Goal: Task Accomplishment & Management: Use online tool/utility

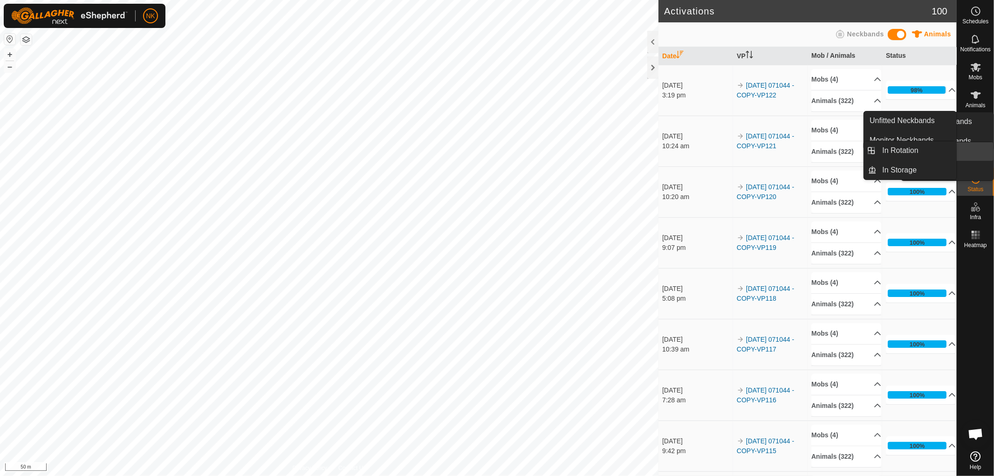
click at [977, 155] on icon at bounding box center [976, 151] width 8 height 8
click at [905, 145] on link "In Rotation" at bounding box center [917, 150] width 80 height 19
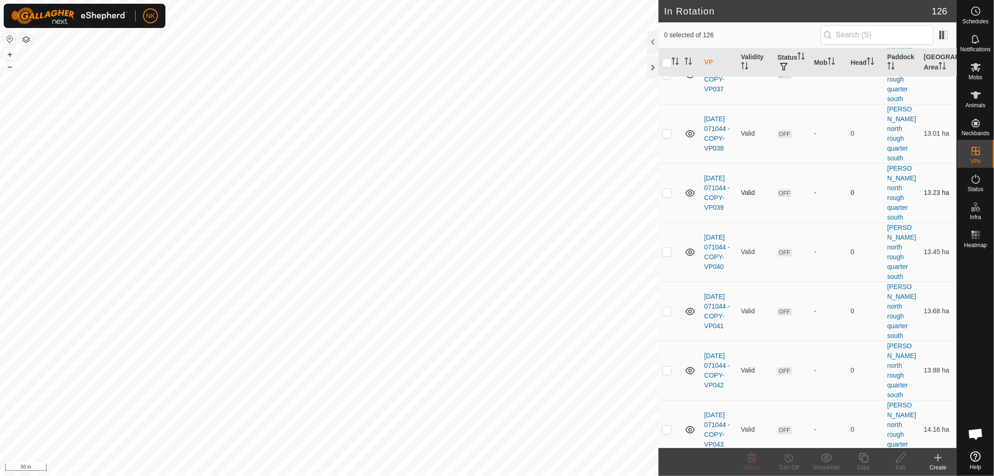
scroll to position [5902, 0]
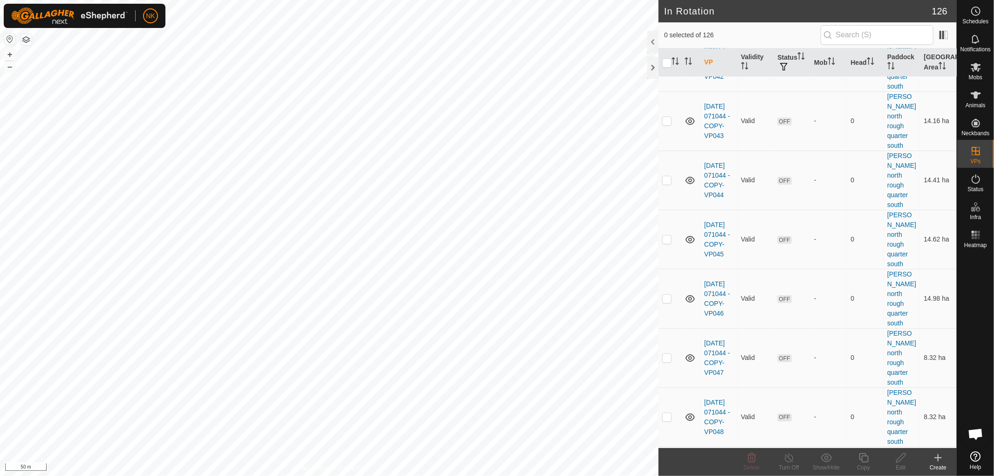
checkbox input "true"
click at [865, 460] on icon at bounding box center [864, 457] width 12 height 11
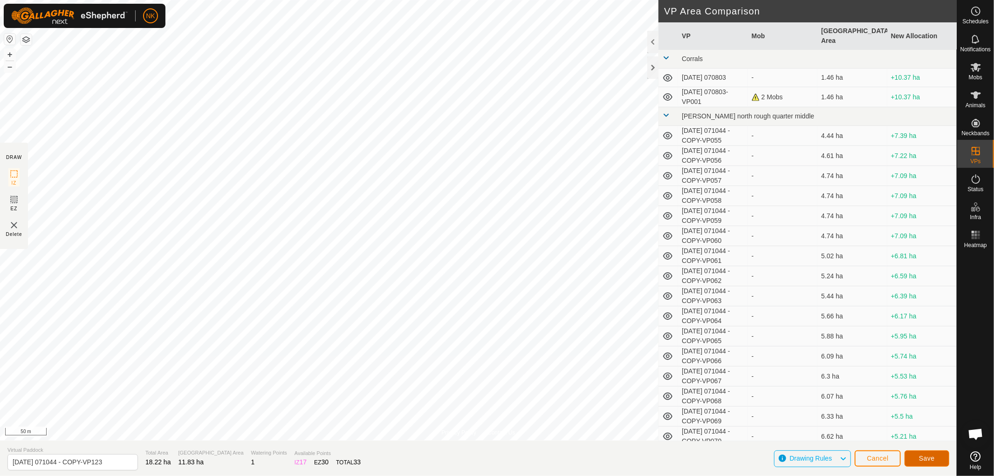
click at [926, 460] on span "Save" at bounding box center [927, 457] width 16 height 7
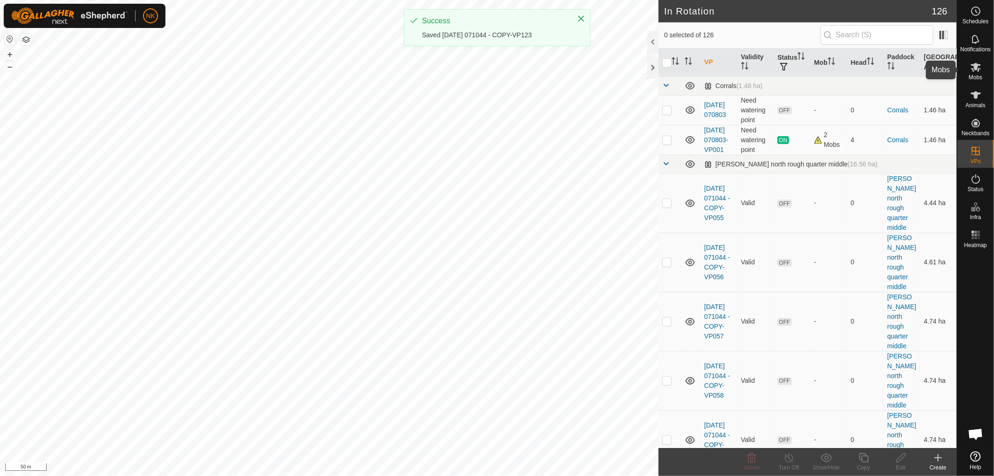
click at [975, 70] on icon at bounding box center [976, 67] width 11 height 11
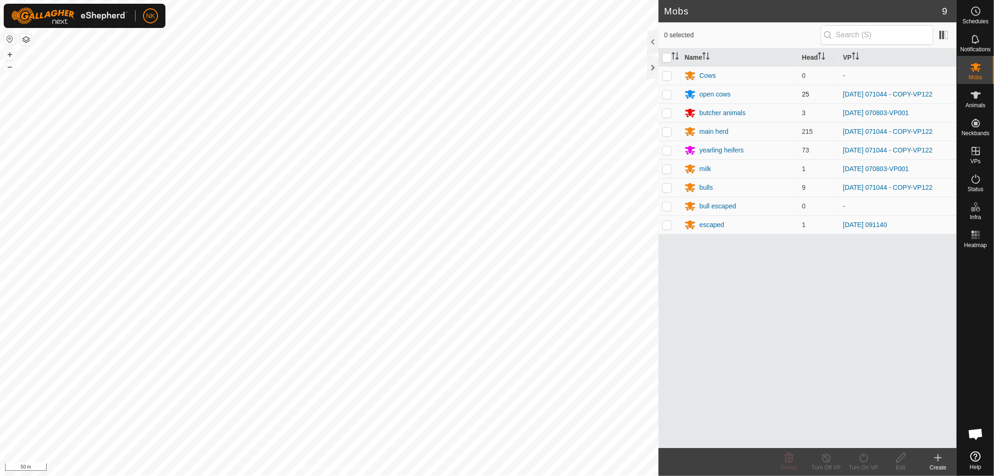
click at [668, 96] on p-checkbox at bounding box center [666, 93] width 9 height 7
checkbox input "true"
click at [668, 131] on p-checkbox at bounding box center [666, 131] width 9 height 7
checkbox input "true"
click at [667, 150] on p-checkbox at bounding box center [666, 149] width 9 height 7
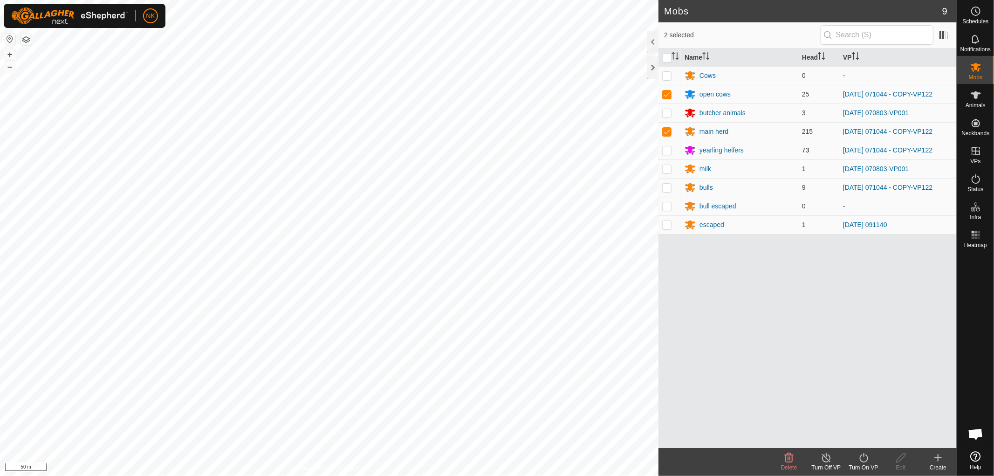
checkbox input "true"
click at [672, 188] on p-tablecheckbox at bounding box center [666, 187] width 9 height 7
checkbox input "true"
click at [865, 462] on icon at bounding box center [864, 457] width 12 height 11
click at [858, 440] on link "Now" at bounding box center [892, 437] width 92 height 19
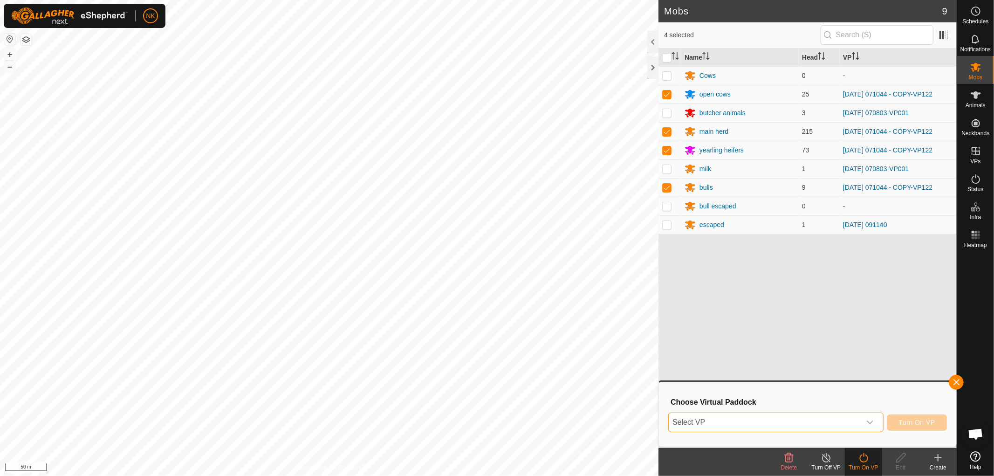
click at [841, 424] on span "Select VP" at bounding box center [765, 422] width 192 height 19
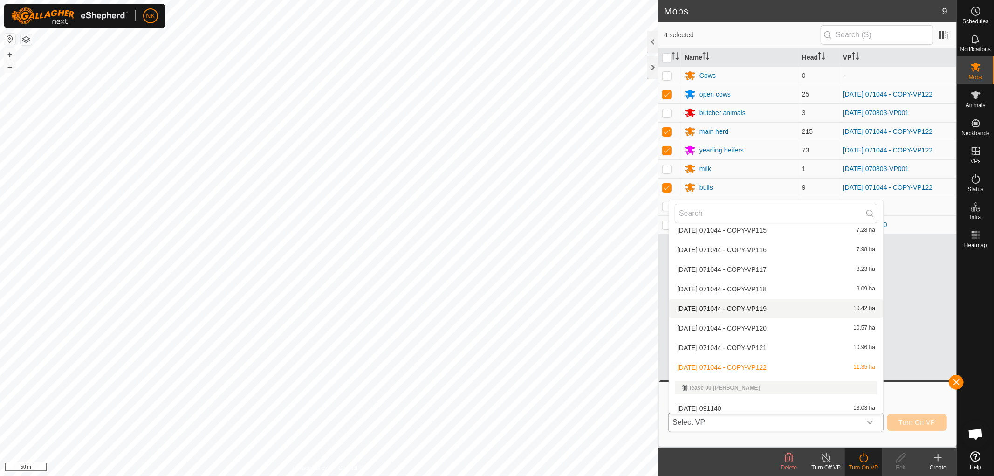
scroll to position [2384, 0]
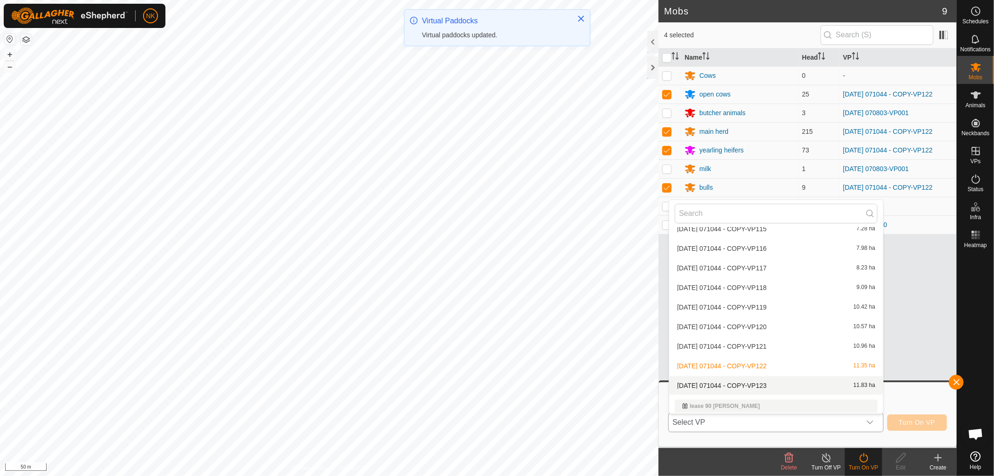
click at [772, 382] on li "[DATE] 071044 - COPY-VP123 11.83 ha" at bounding box center [776, 385] width 214 height 19
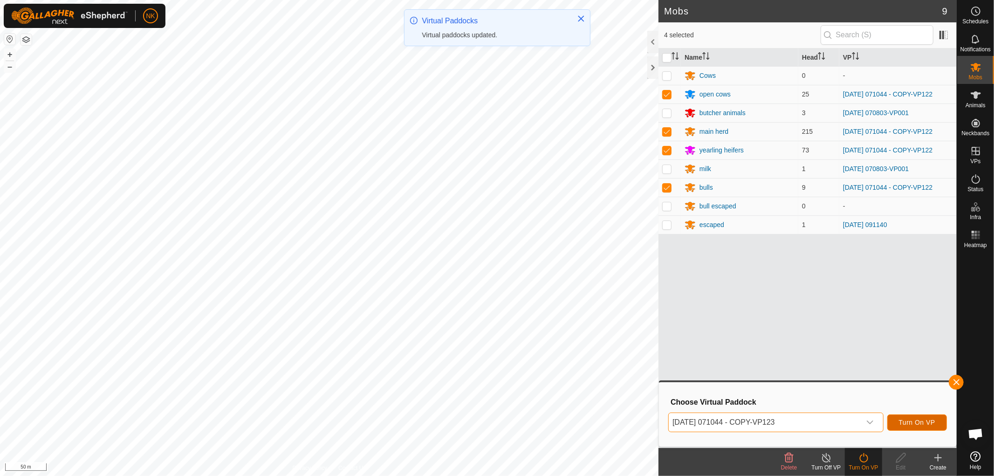
click at [915, 421] on span "Turn On VP" at bounding box center [917, 422] width 36 height 7
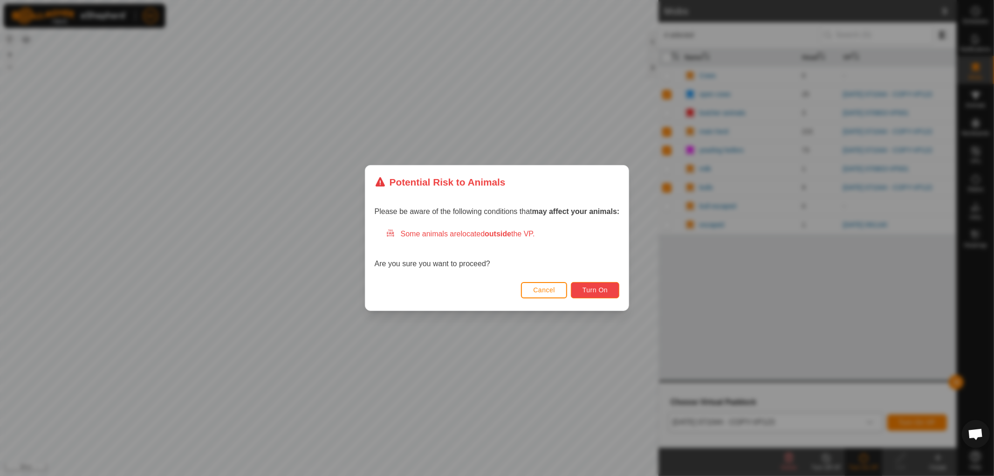
click at [592, 288] on span "Turn On" at bounding box center [595, 289] width 25 height 7
